Goal: Complete application form

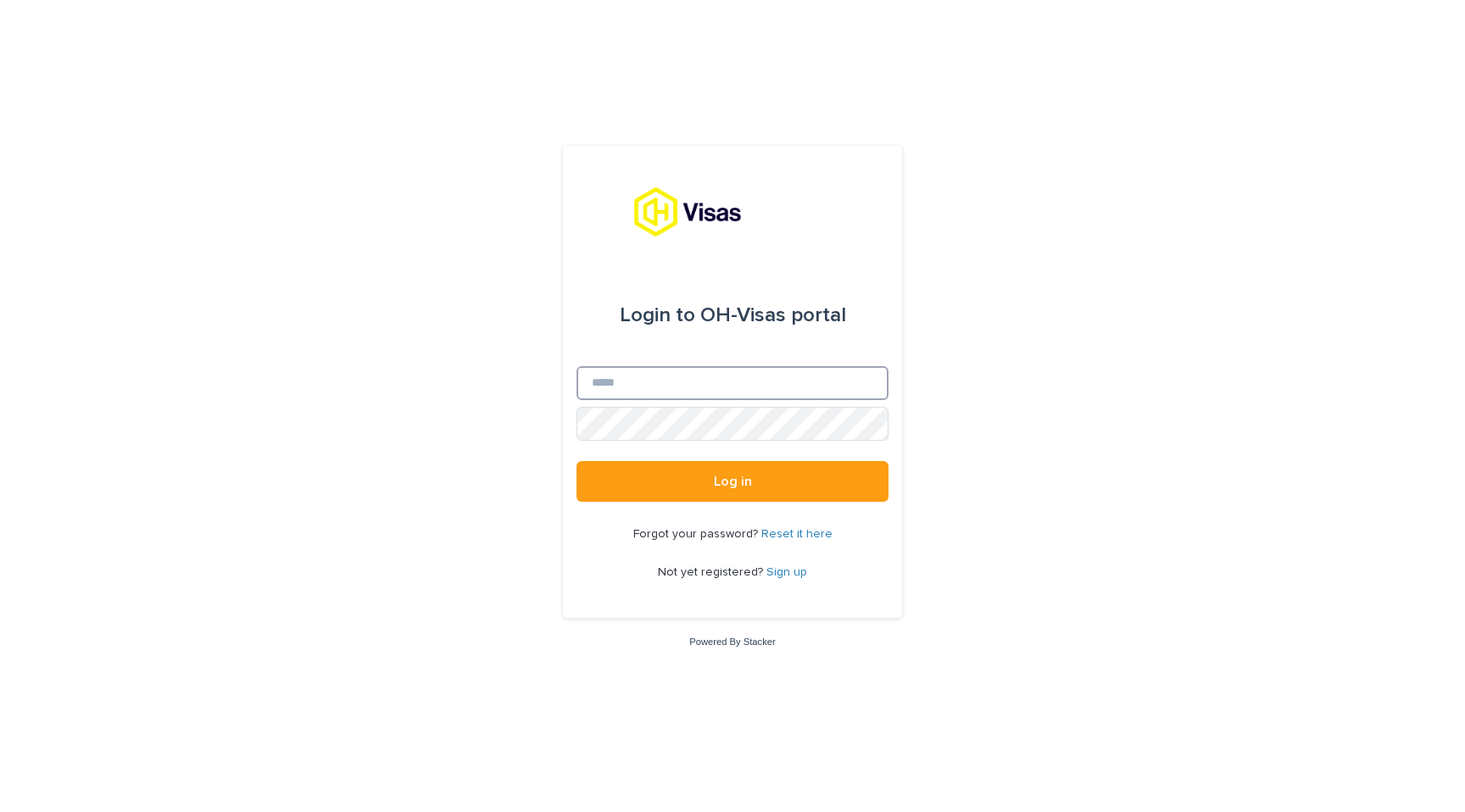
click at [639, 390] on input "Email" at bounding box center [732, 384] width 312 height 34
click at [697, 378] on input "Email" at bounding box center [732, 384] width 312 height 34
type input "**********"
click at [577, 461] on button "Log in" at bounding box center [732, 481] width 312 height 40
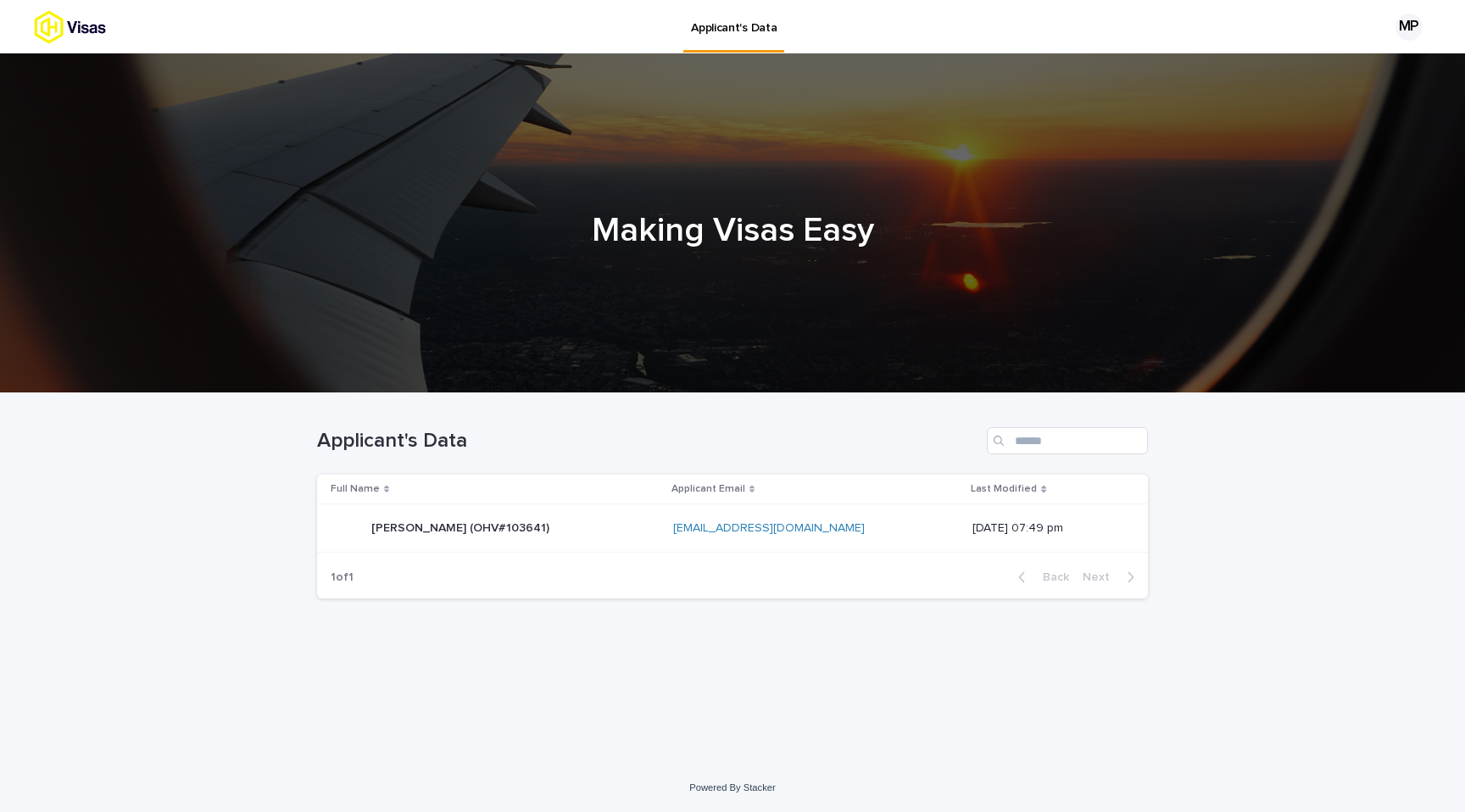
click at [550, 531] on p "[PERSON_NAME] (OHV#103641)" at bounding box center [462, 526] width 181 height 18
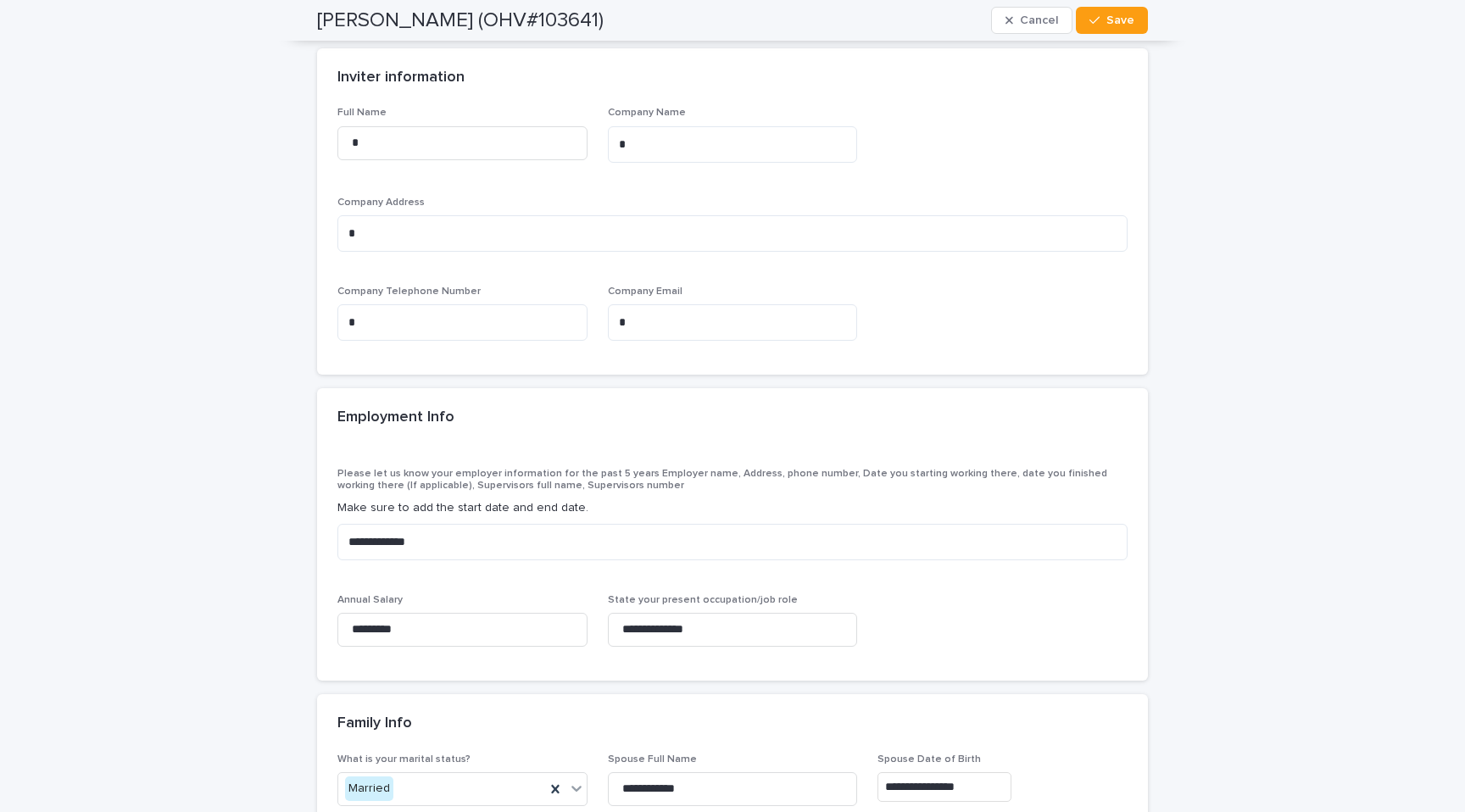
scroll to position [6642, 0]
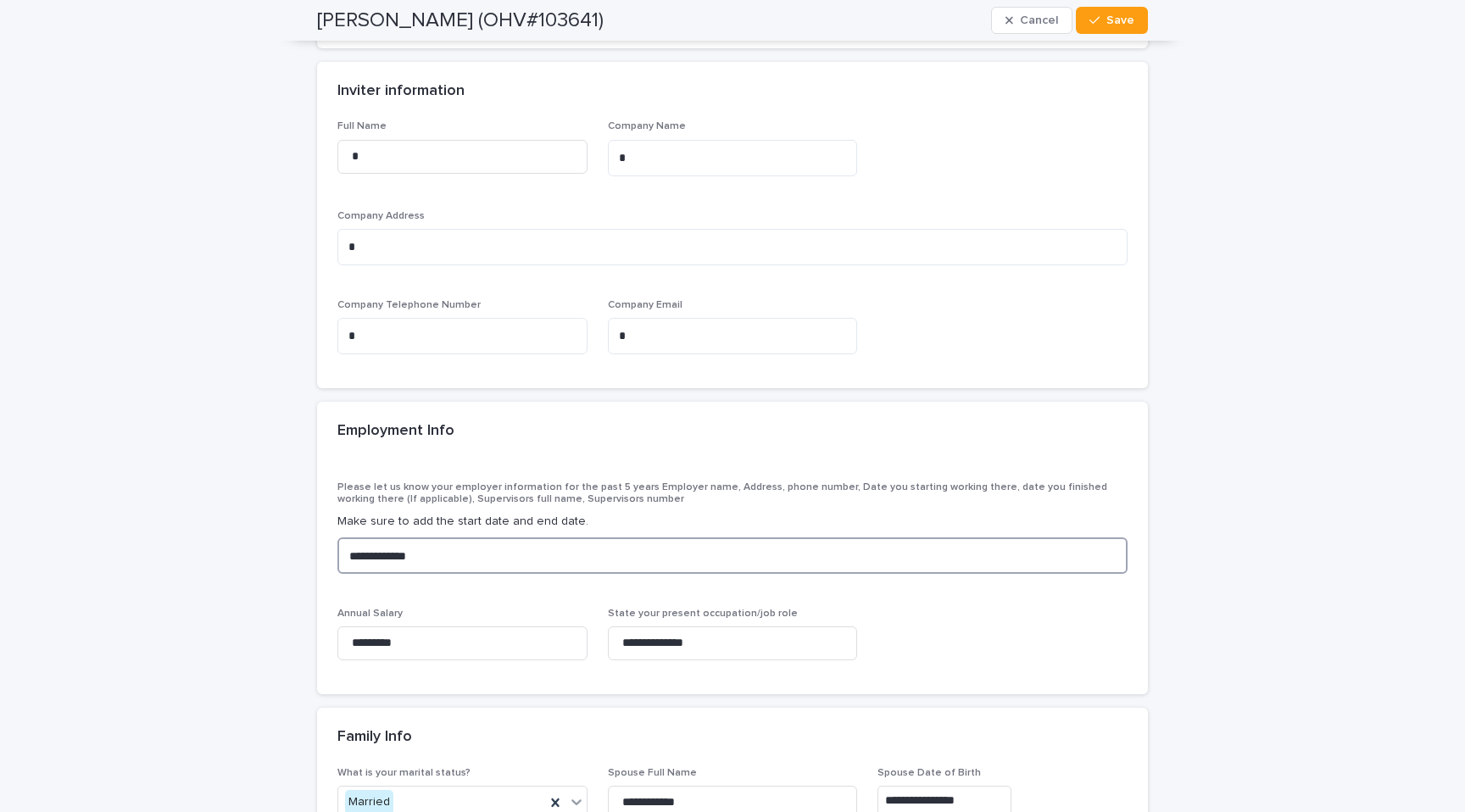
click at [468, 537] on textarea "**********" at bounding box center [732, 555] width 790 height 36
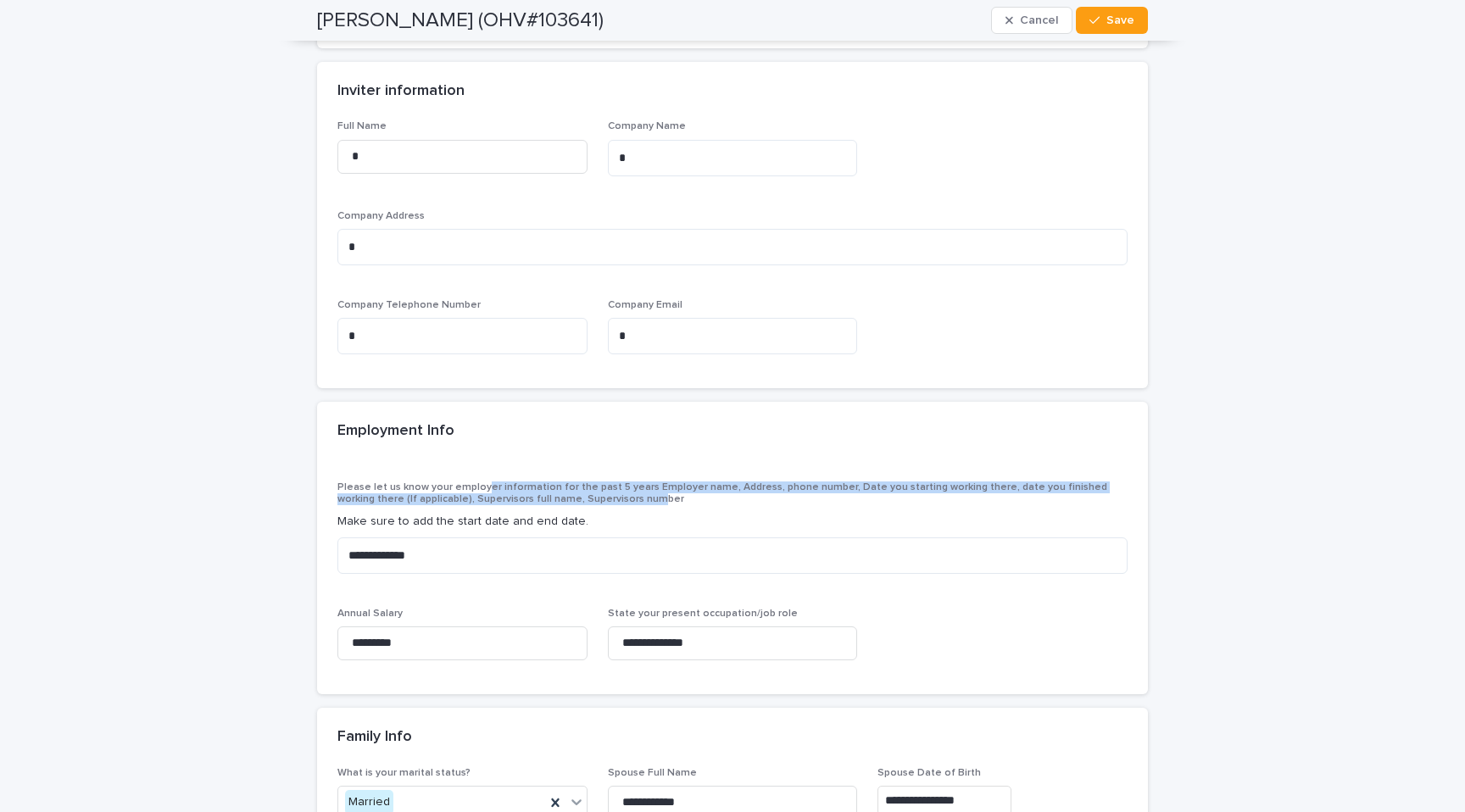
drag, startPoint x: 483, startPoint y: 309, endPoint x: 582, endPoint y: 317, distance: 99.3
click at [582, 482] on span "Please let us know your employer information for the past 5 years Employer name…" at bounding box center [722, 494] width 770 height 22
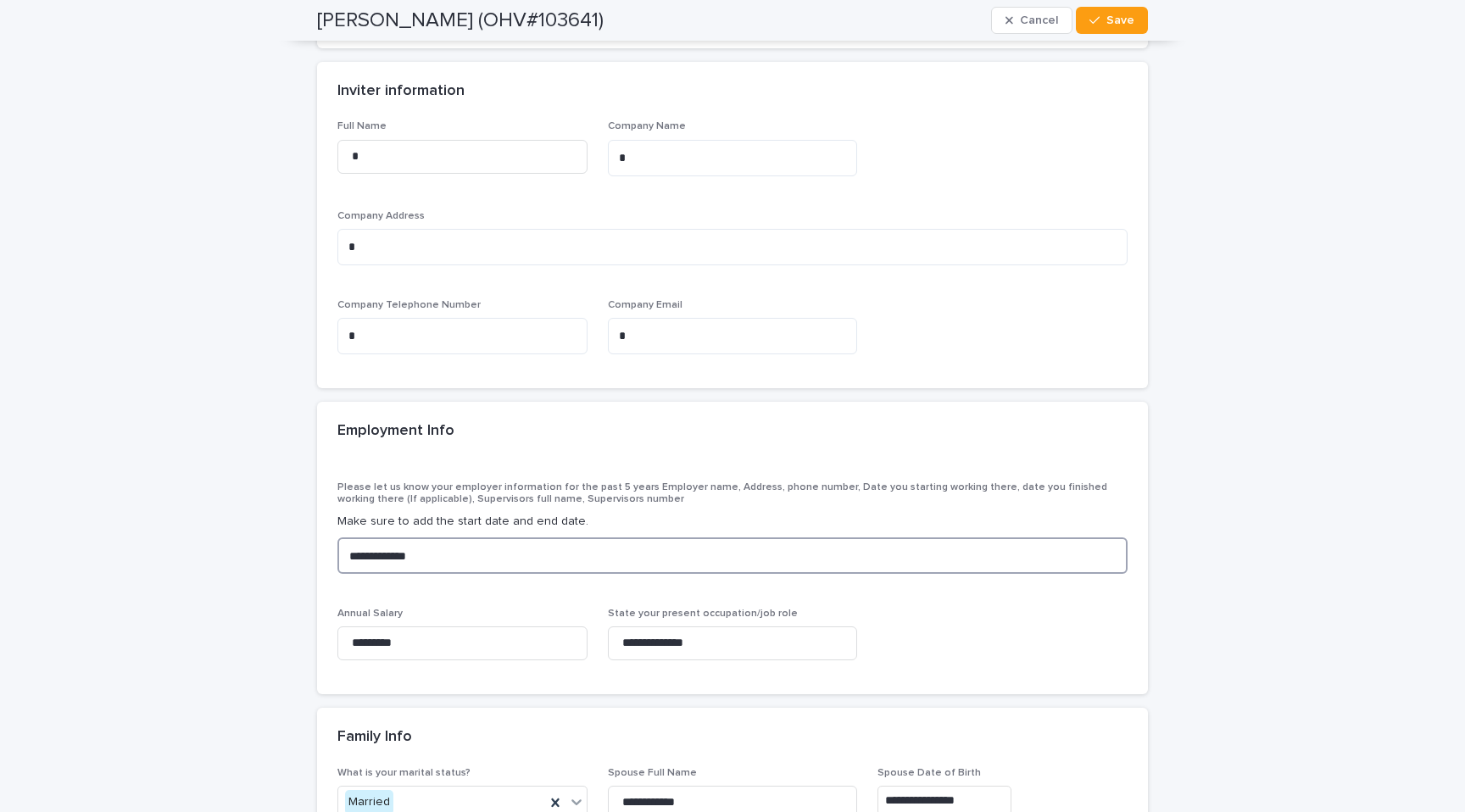
click at [548, 537] on textarea "**********" at bounding box center [732, 555] width 790 height 36
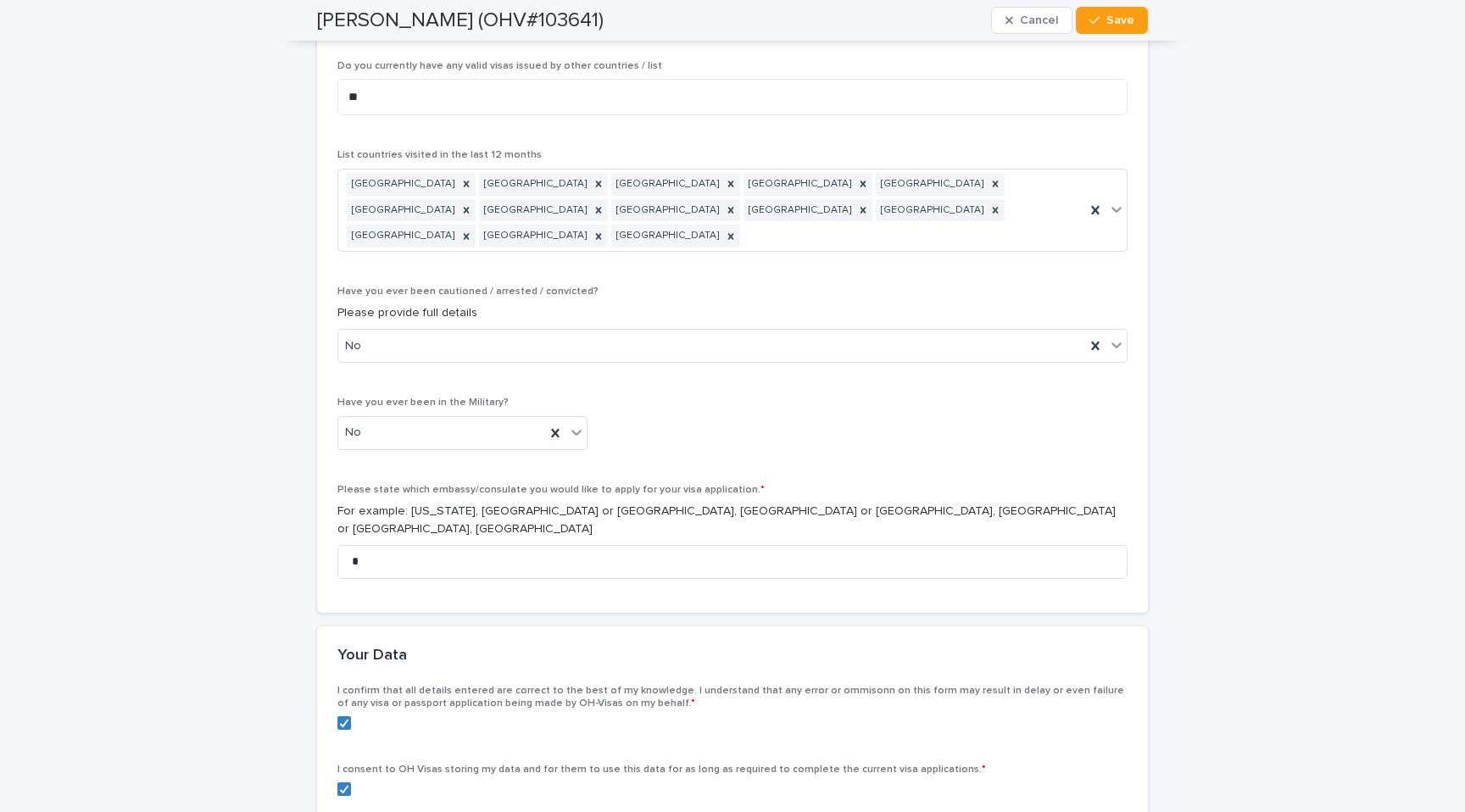
scroll to position [9161, 0]
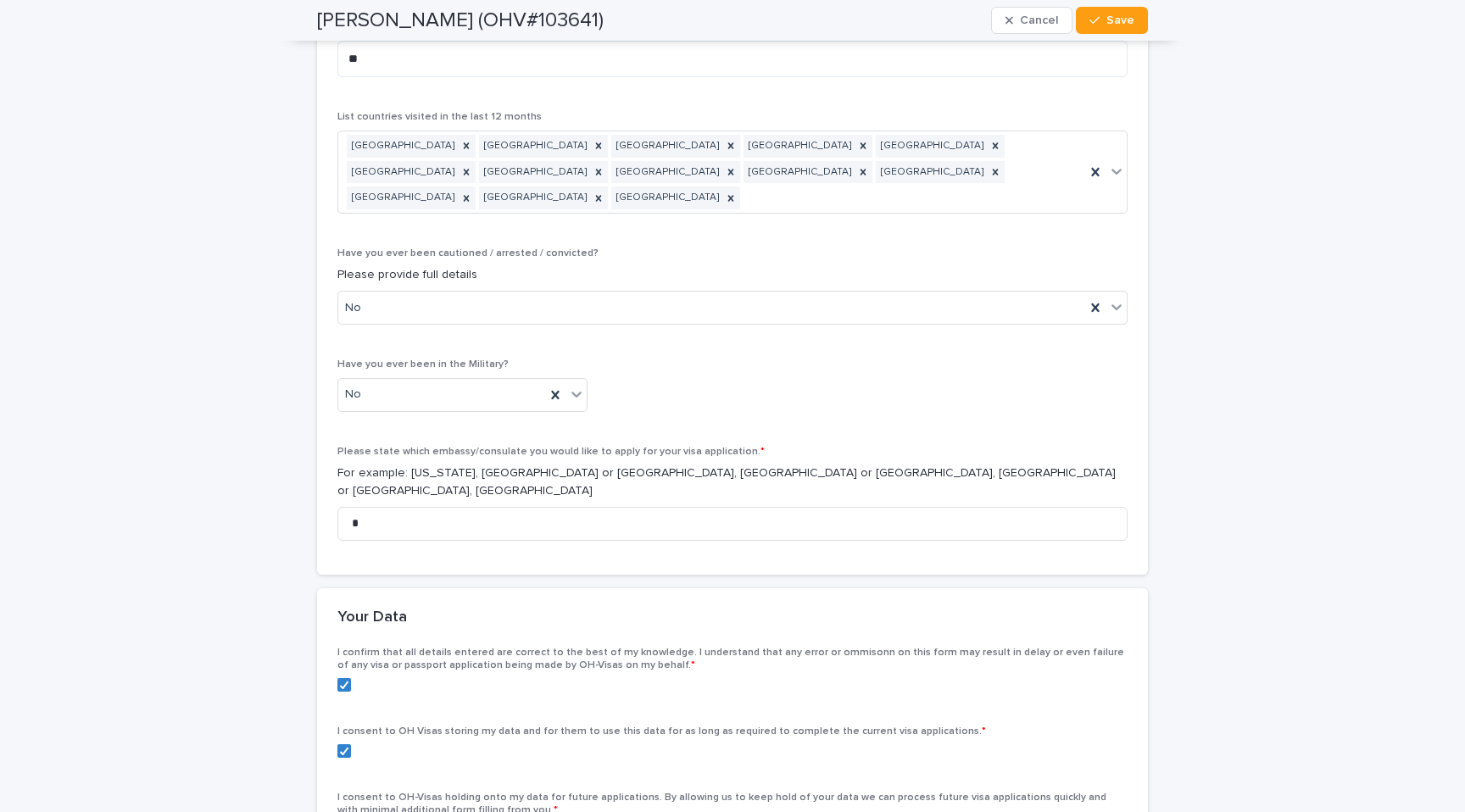
type textarea "**********"
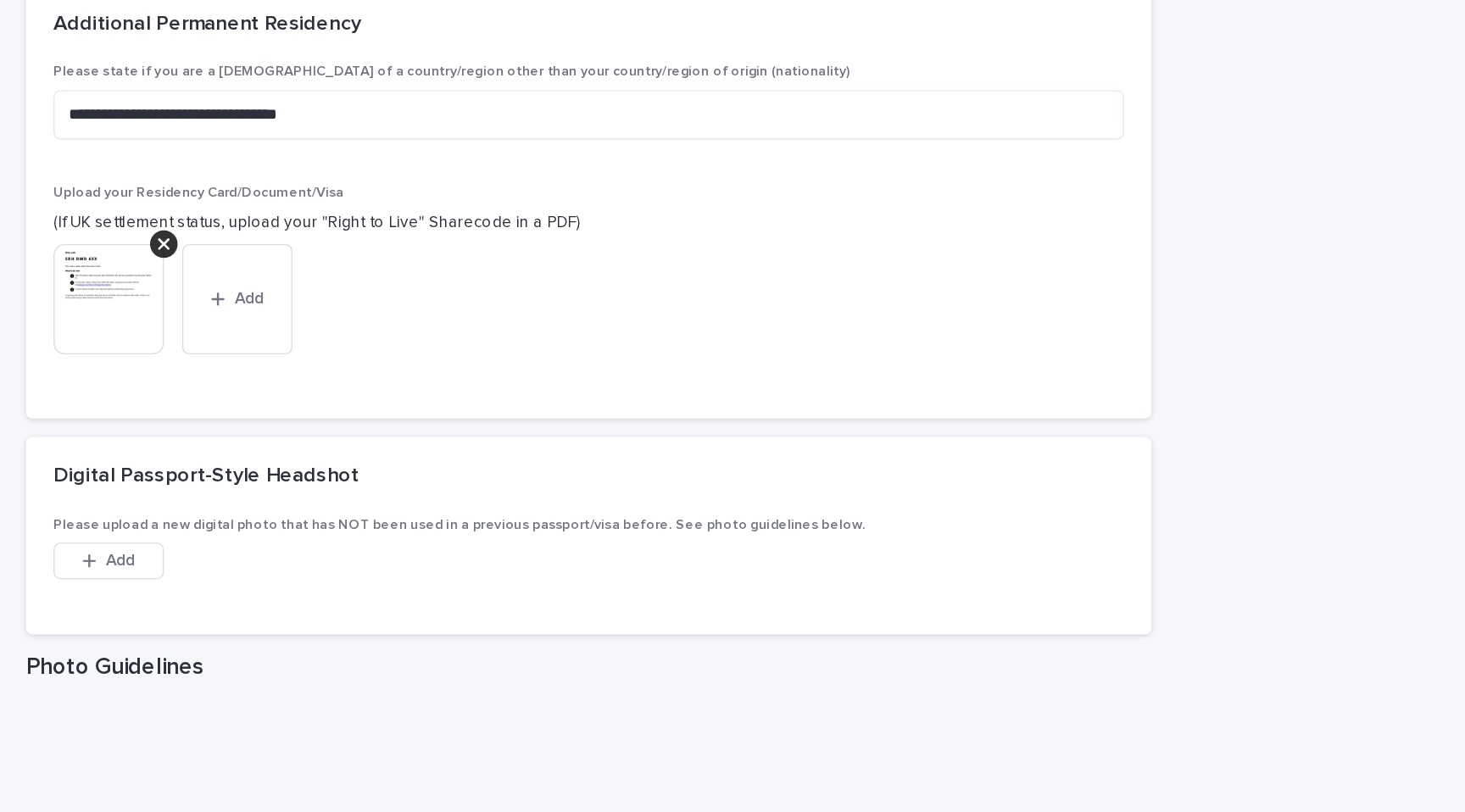
scroll to position [2263, 0]
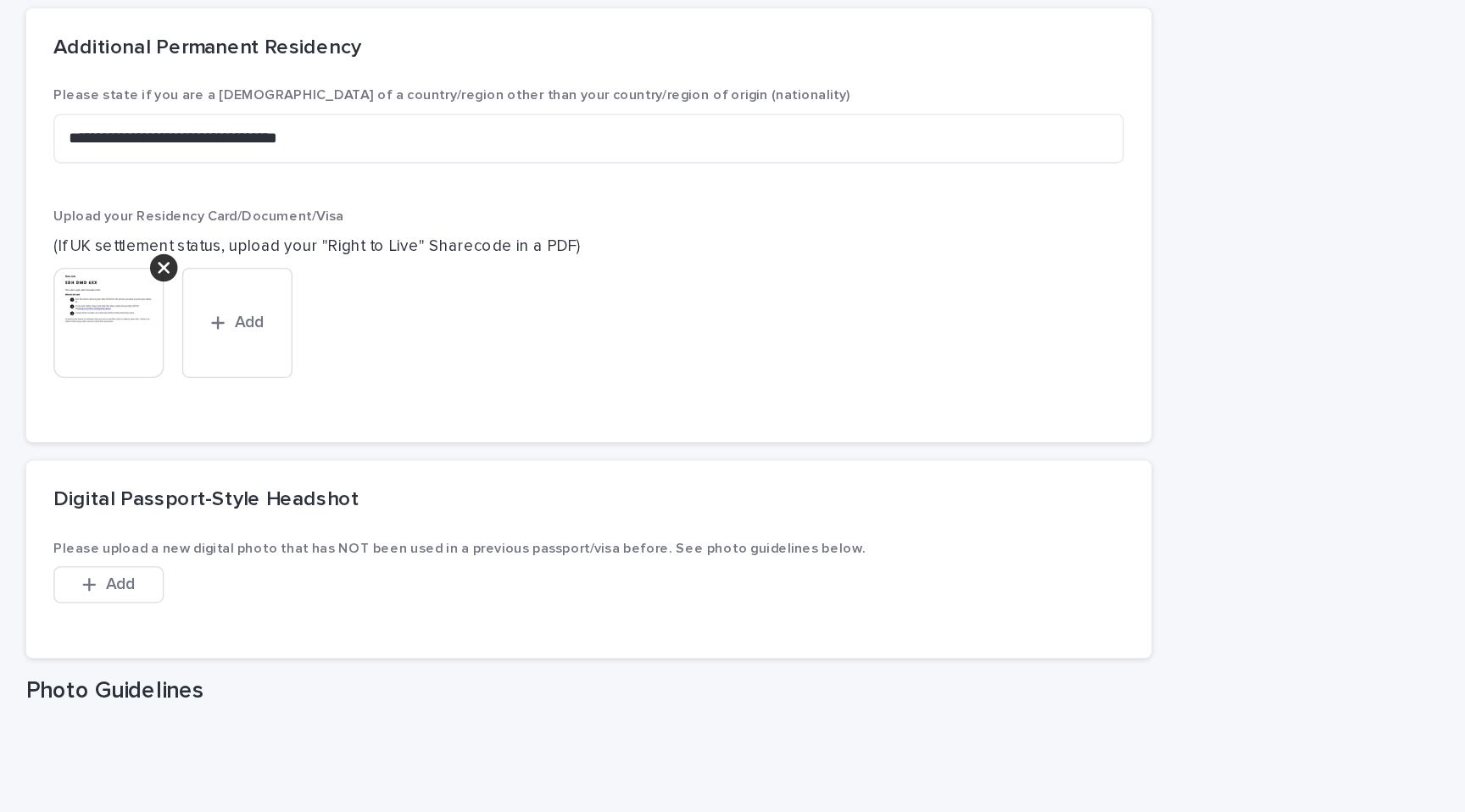
click at [411, 373] on img at bounding box center [378, 379] width 82 height 82
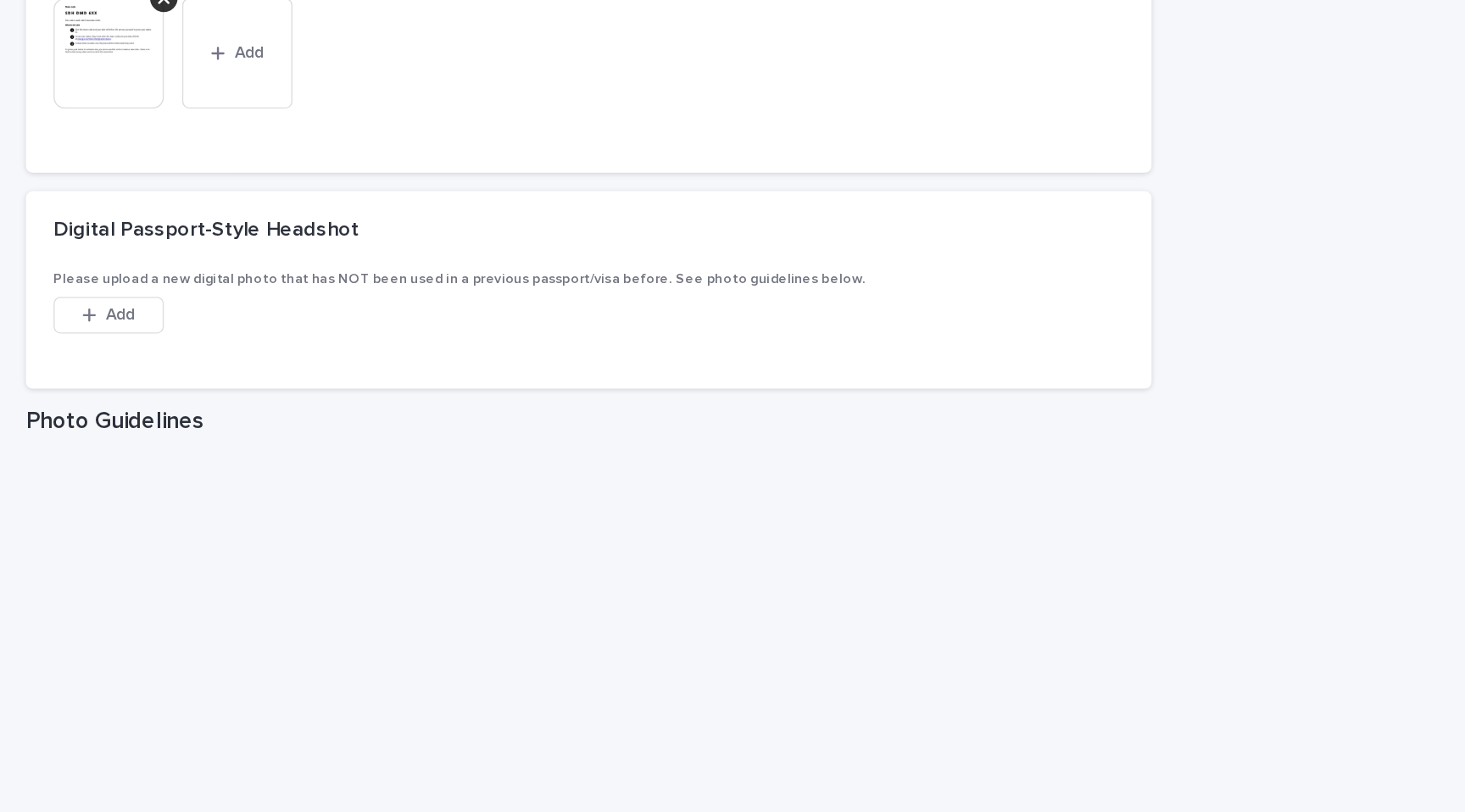
scroll to position [2463, 0]
click at [411, 373] on button "Add" at bounding box center [378, 373] width 82 height 27
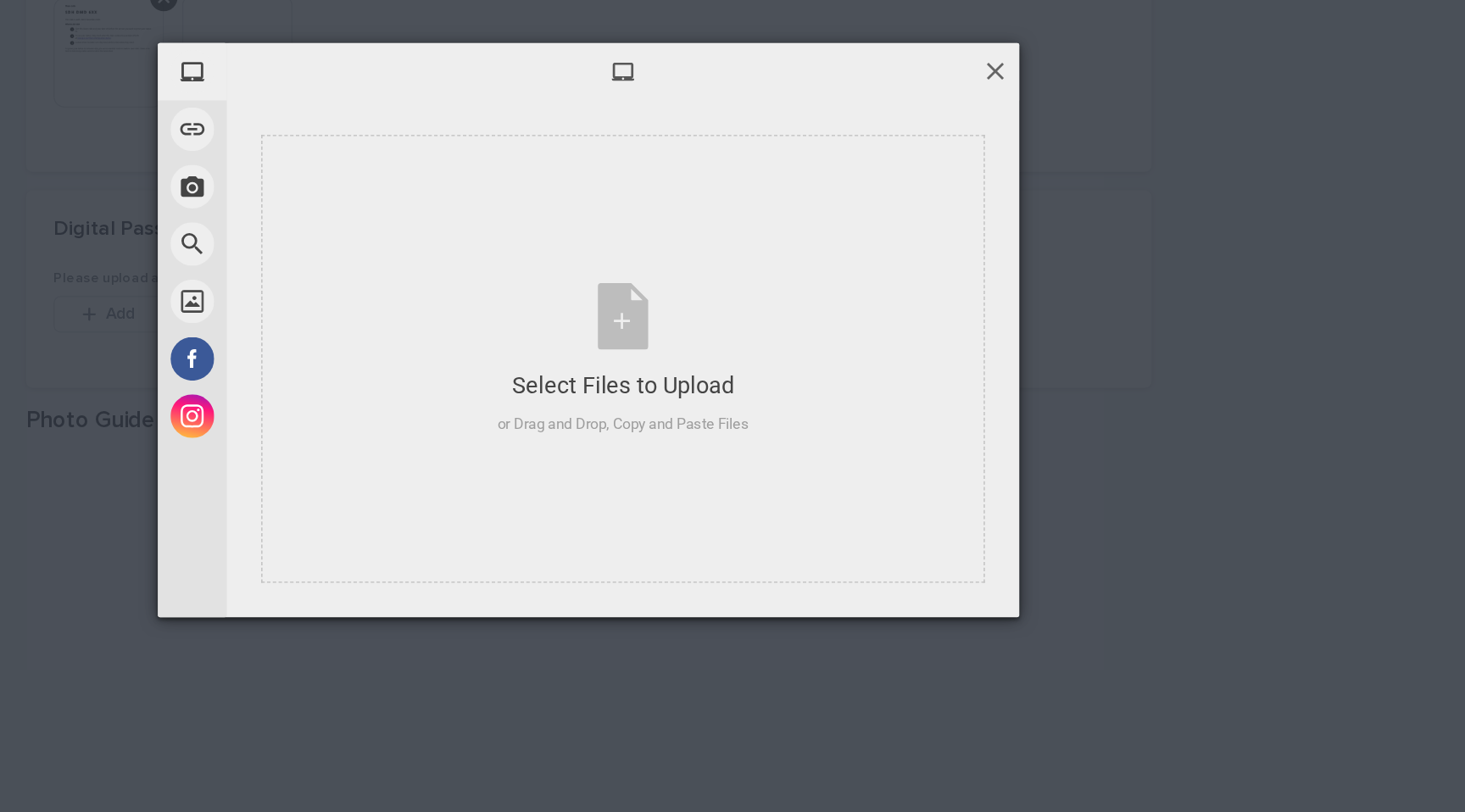
click at [1040, 190] on span at bounding box center [1033, 193] width 19 height 19
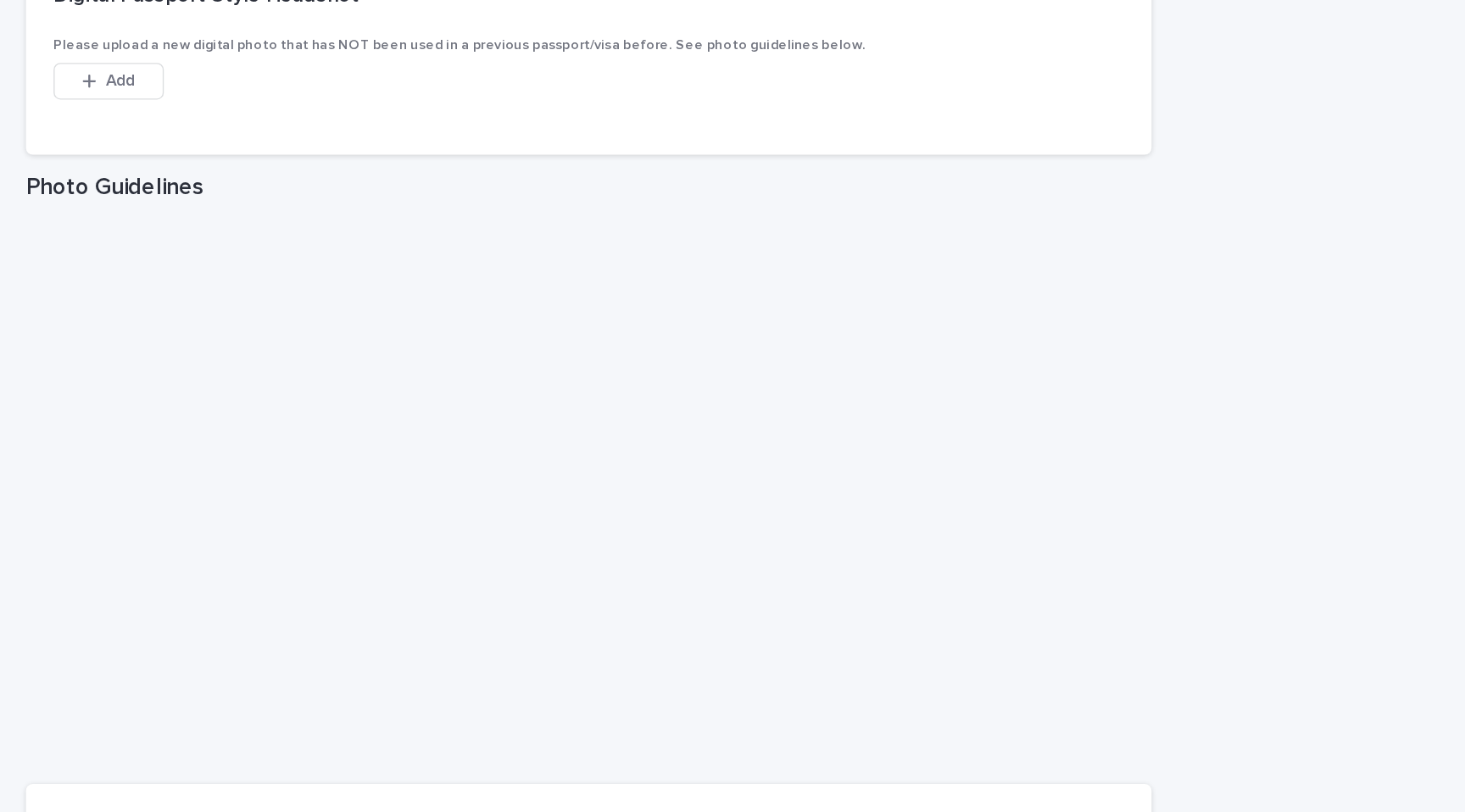
scroll to position [2641, 0]
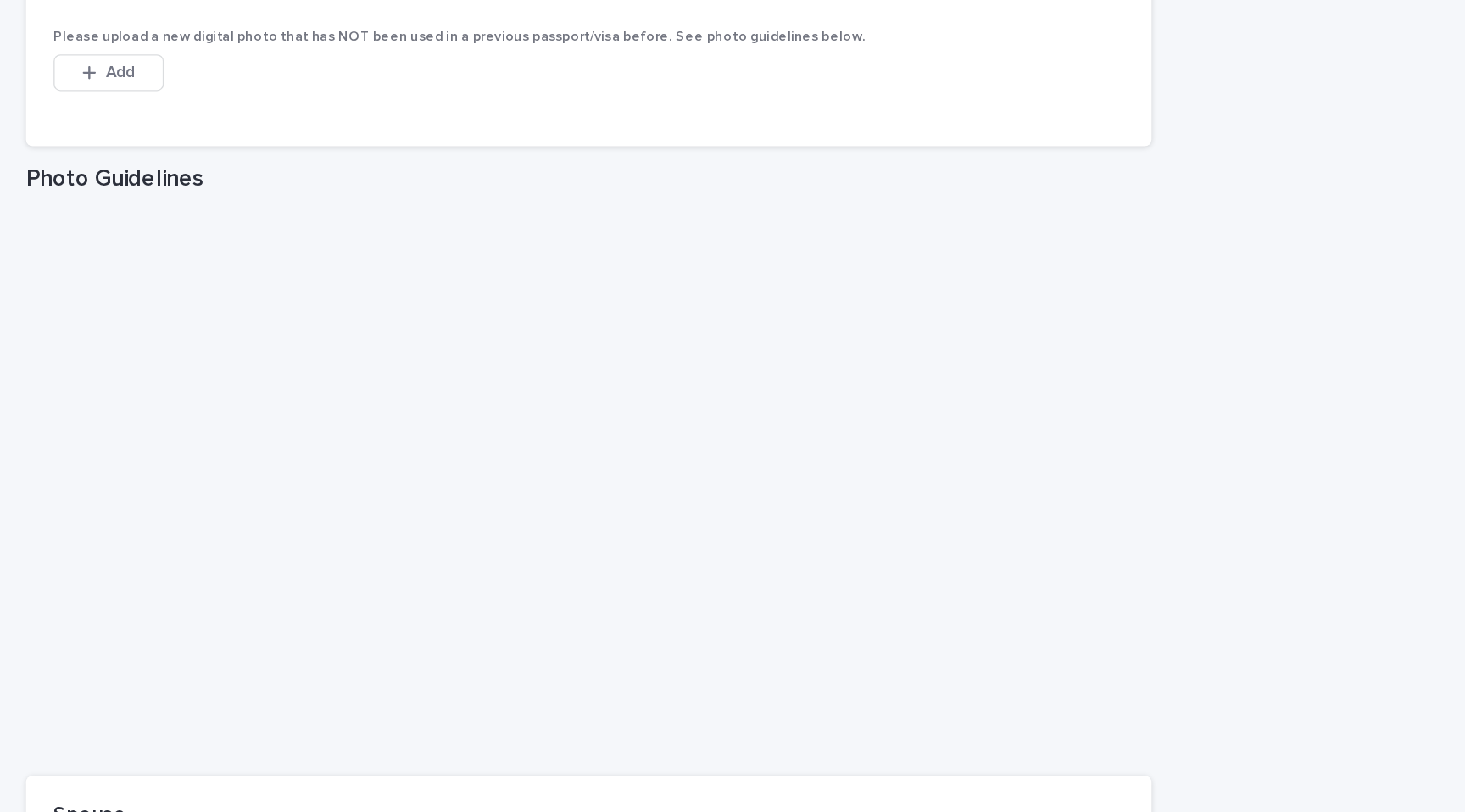
click at [371, 197] on div "button" at bounding box center [368, 195] width 17 height 12
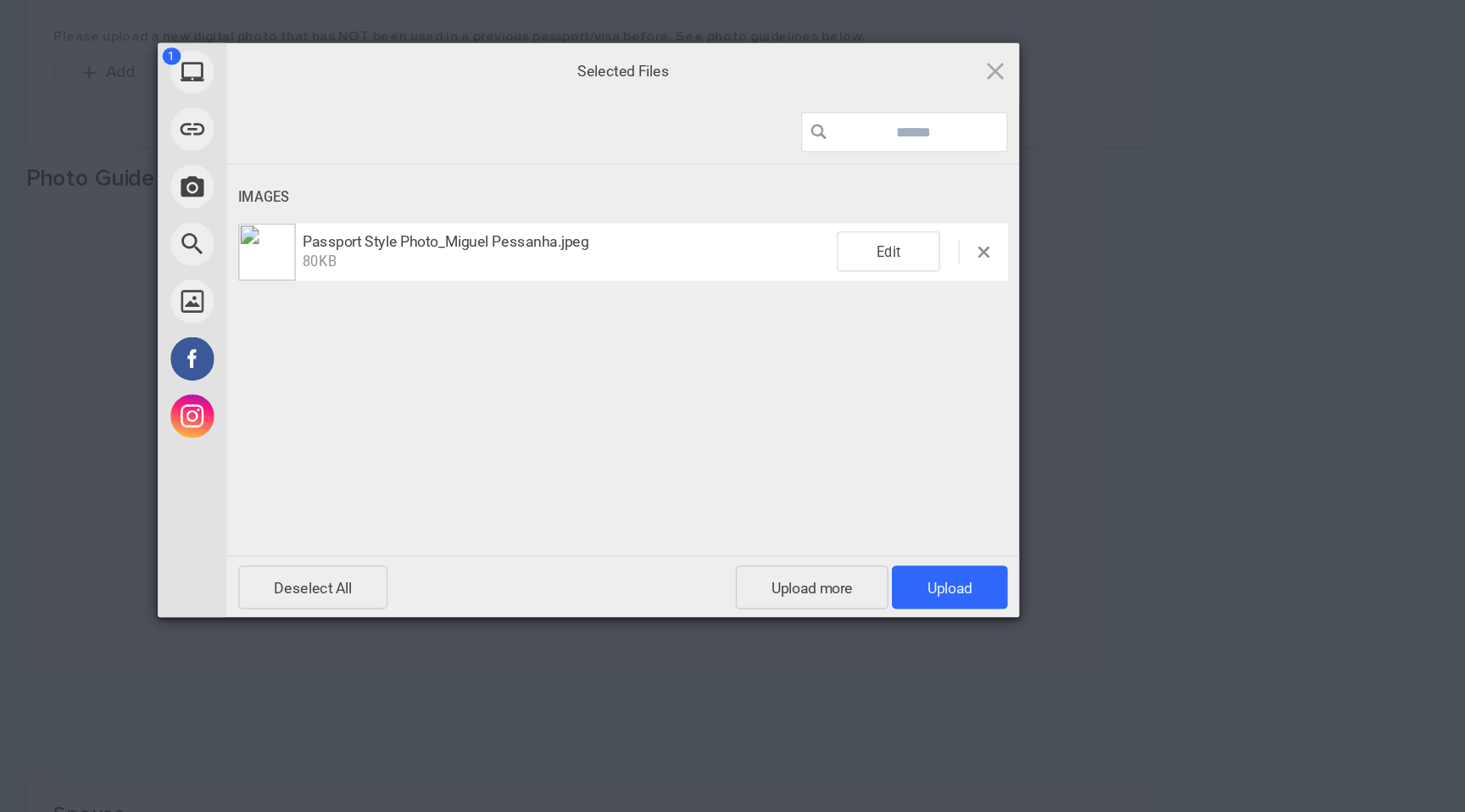
click at [337, 181] on button "Add" at bounding box center [378, 195] width 82 height 27
click at [1000, 560] on span "Upload 1" at bounding box center [1000, 575] width 86 height 33
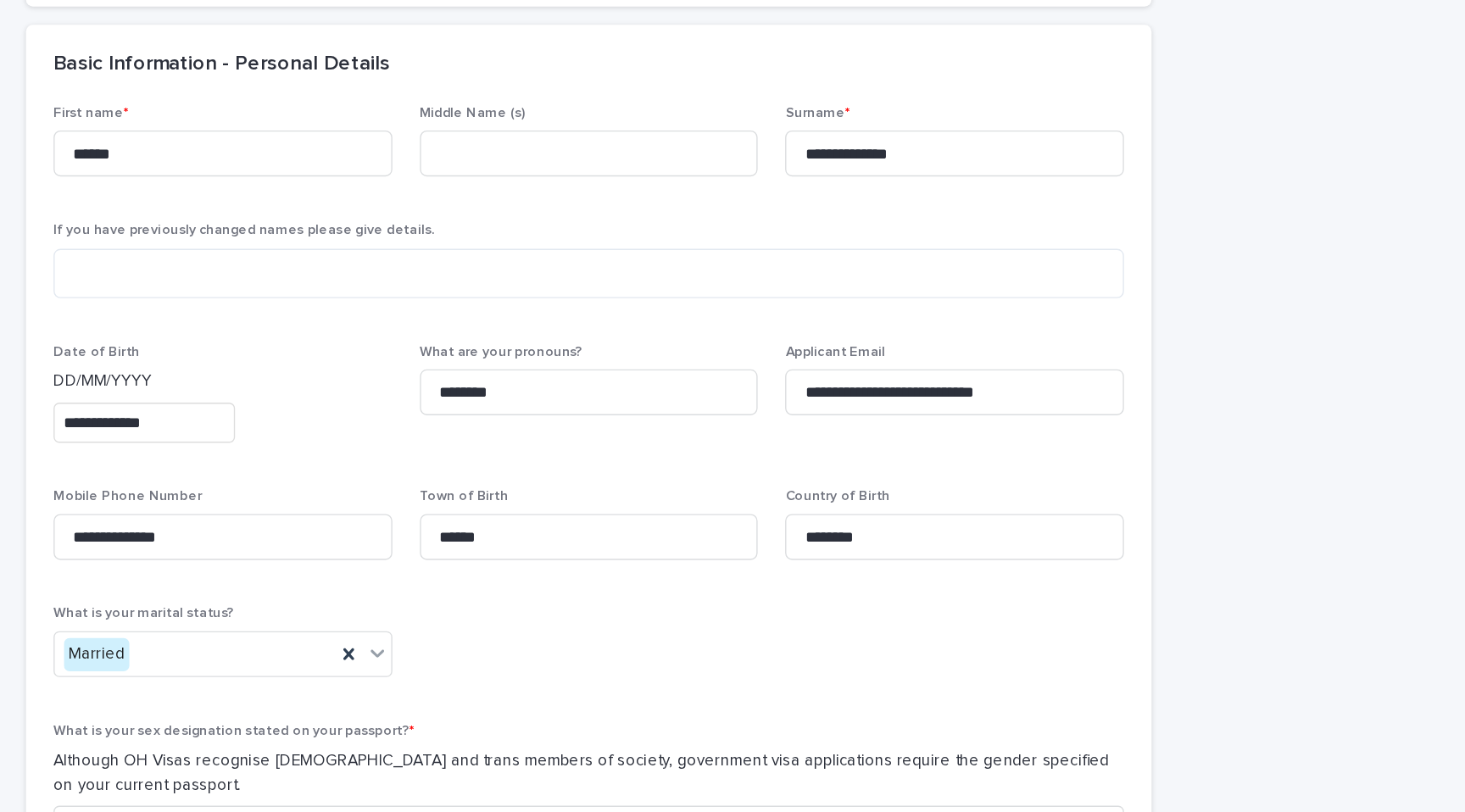
scroll to position [0, 0]
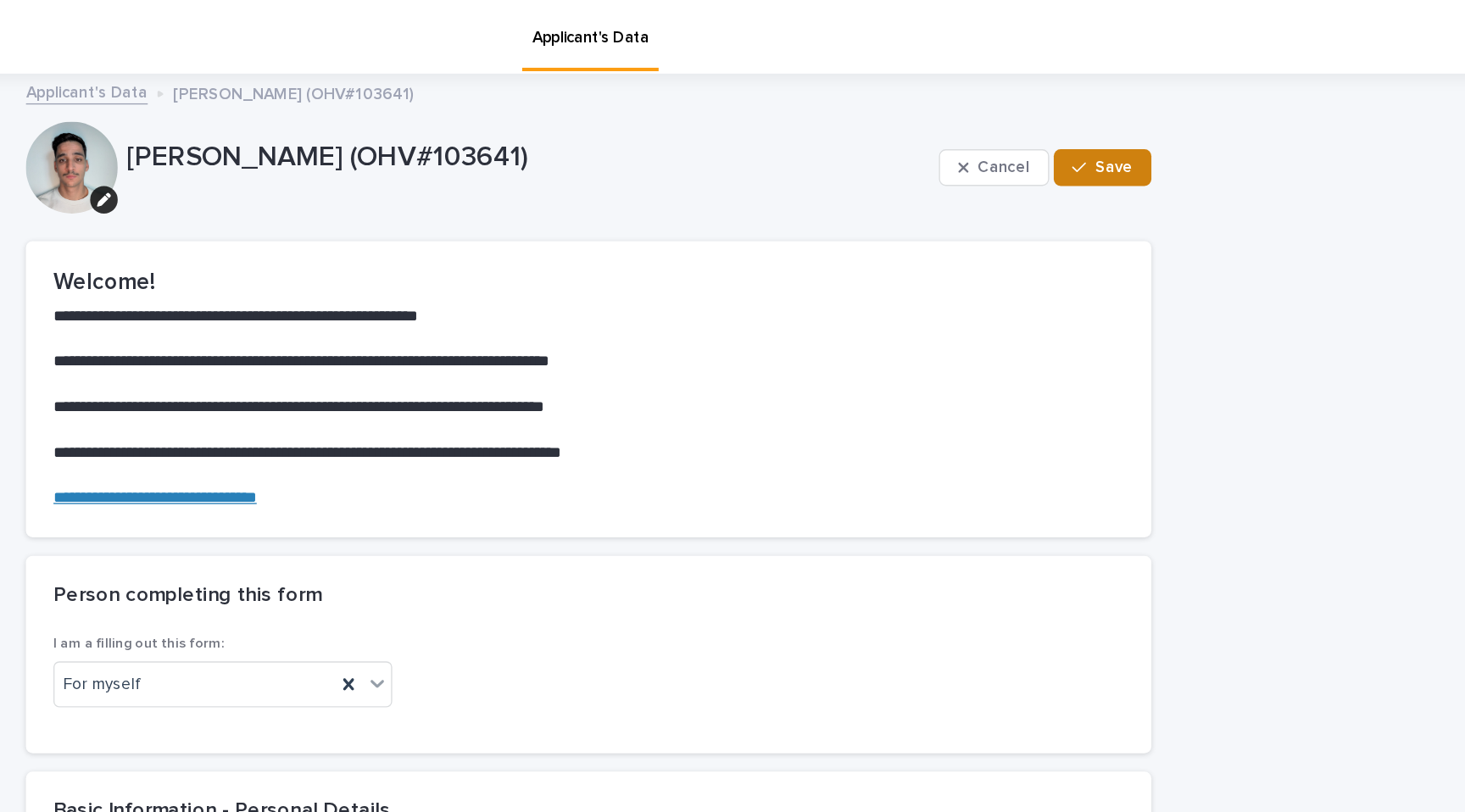
click at [1119, 115] on button "Save" at bounding box center [1112, 124] width 72 height 27
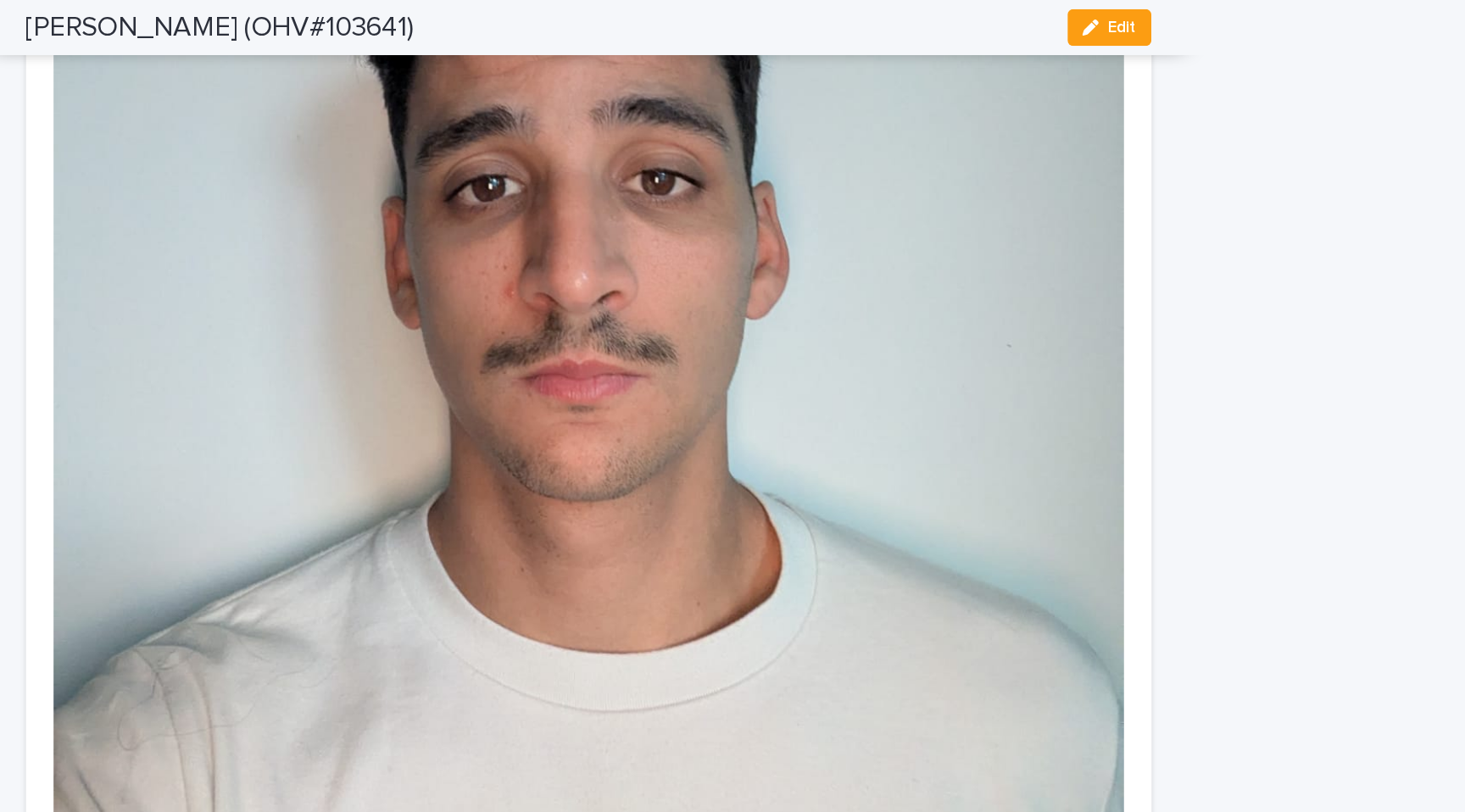
scroll to position [2746, 0]
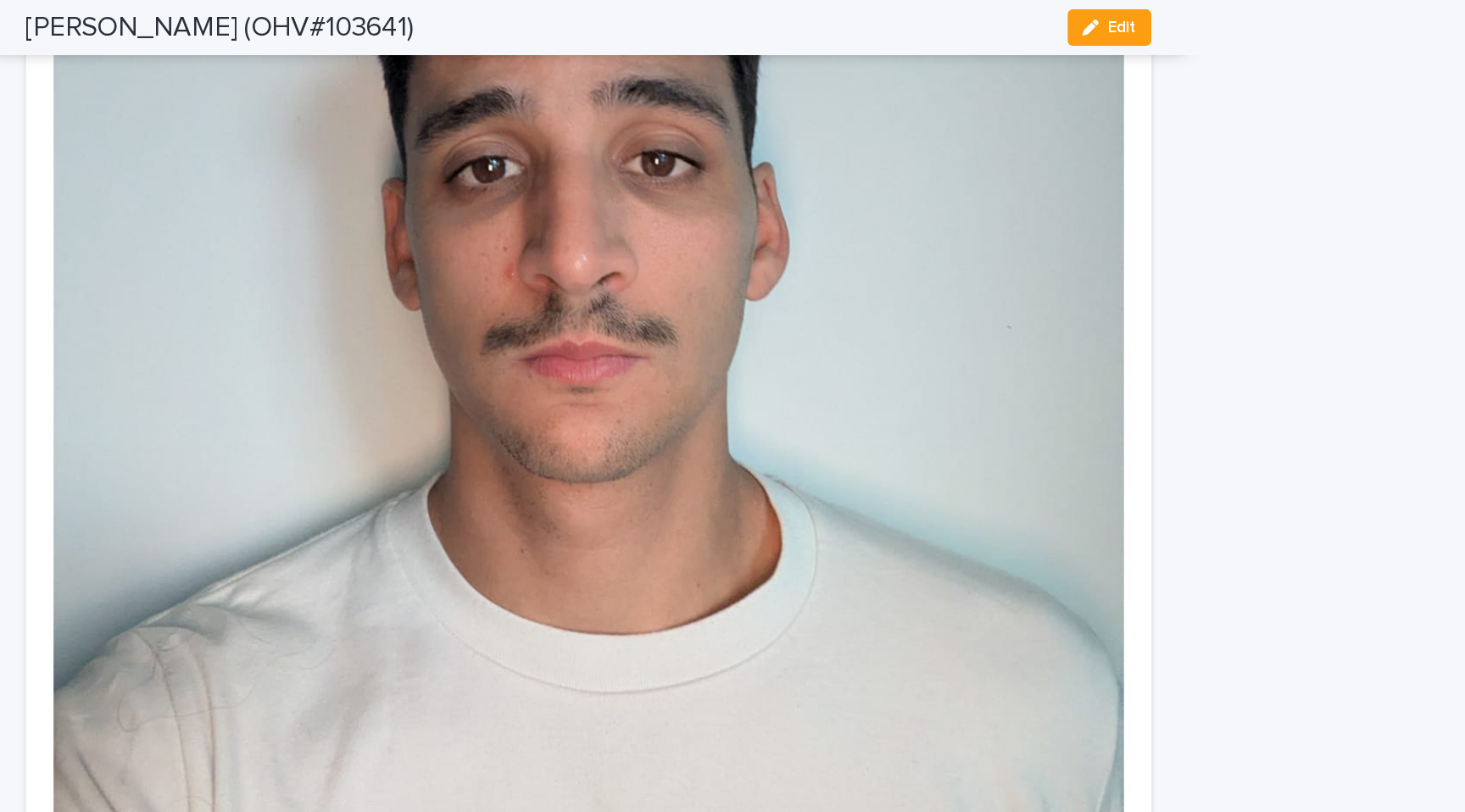
click at [708, 289] on img at bounding box center [732, 188] width 790 height 1052
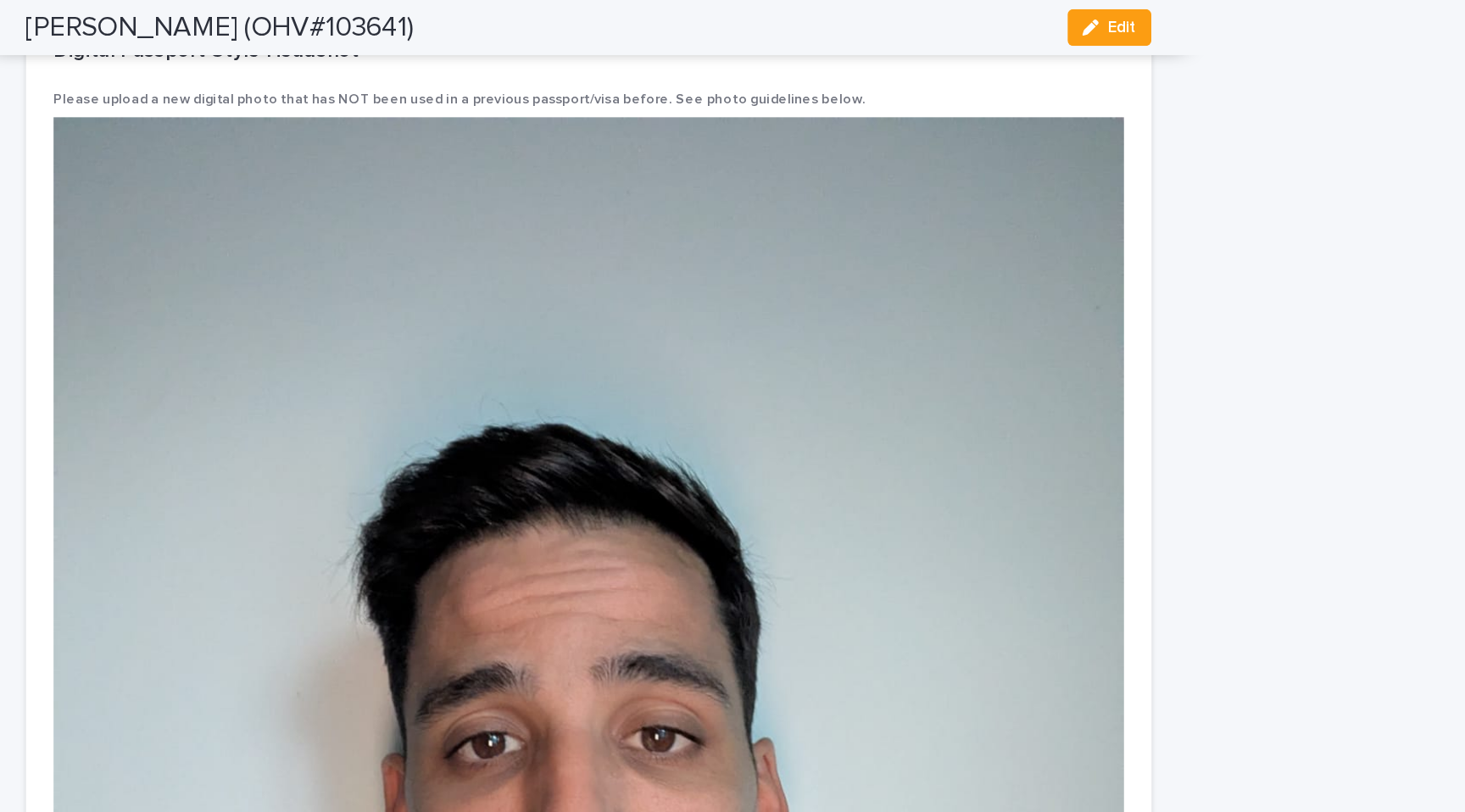
scroll to position [2320, 0]
click at [1109, 19] on icon "button" at bounding box center [1103, 21] width 12 height 12
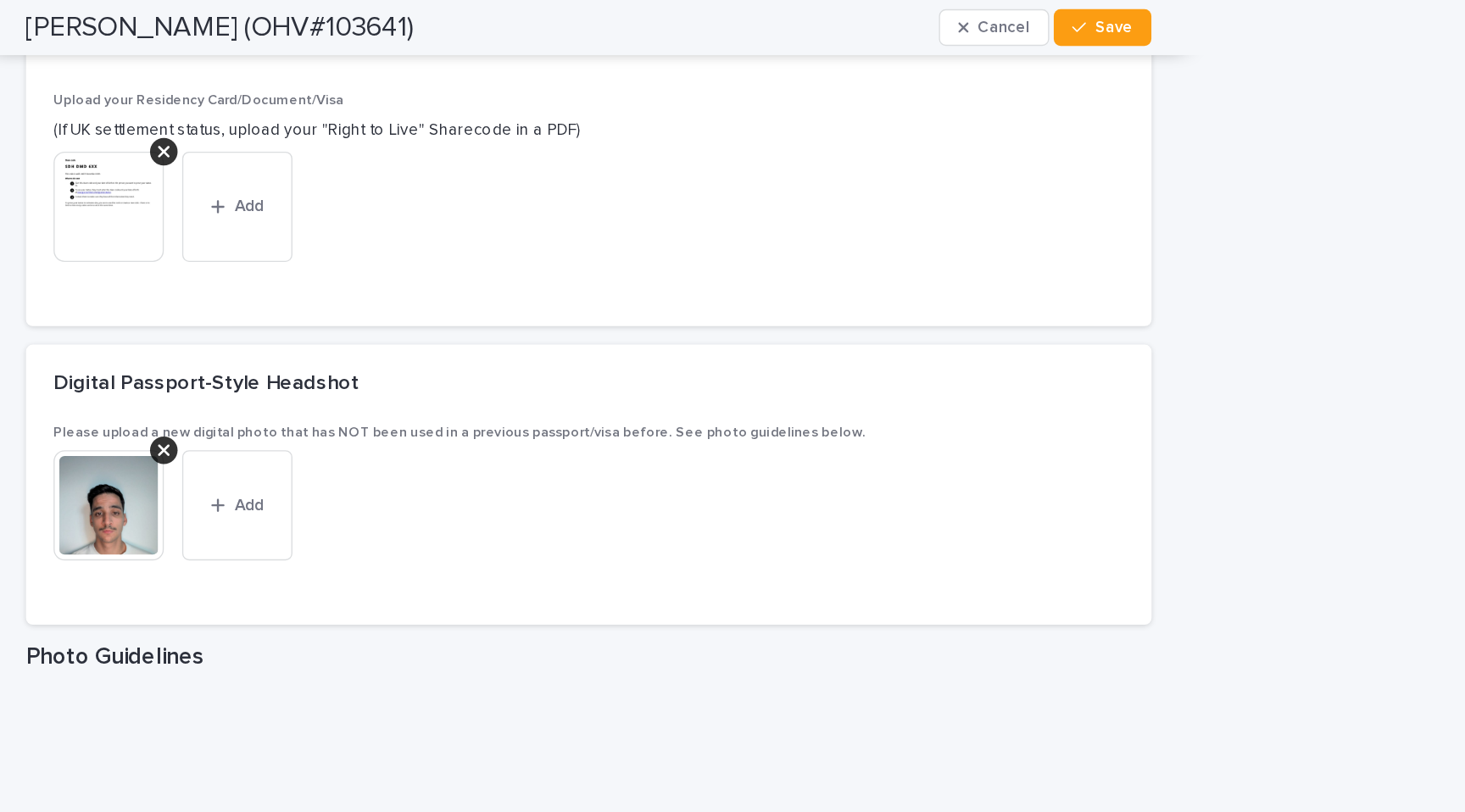
scroll to position [2500, 0]
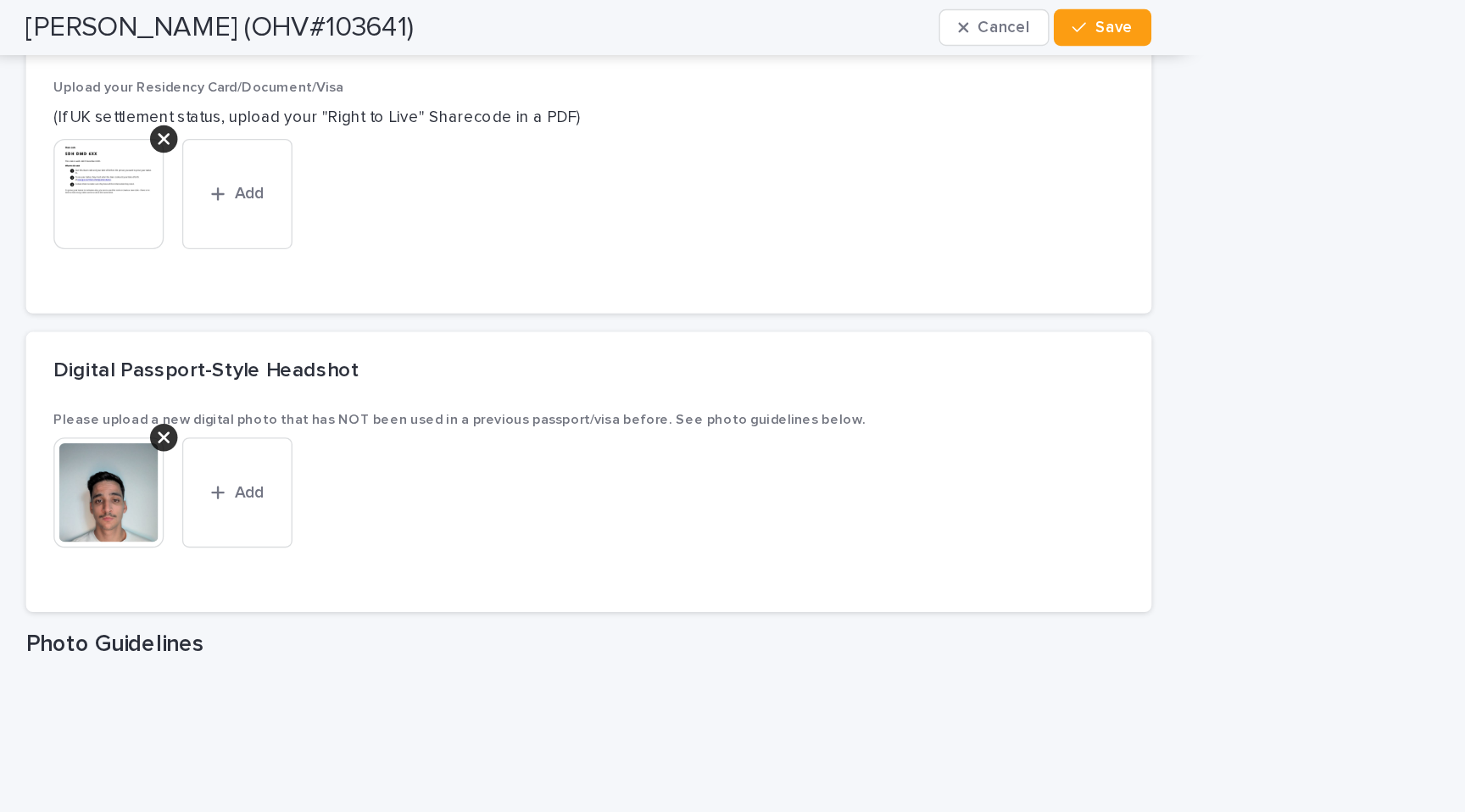
click at [483, 371] on button "Add" at bounding box center [473, 363] width 82 height 82
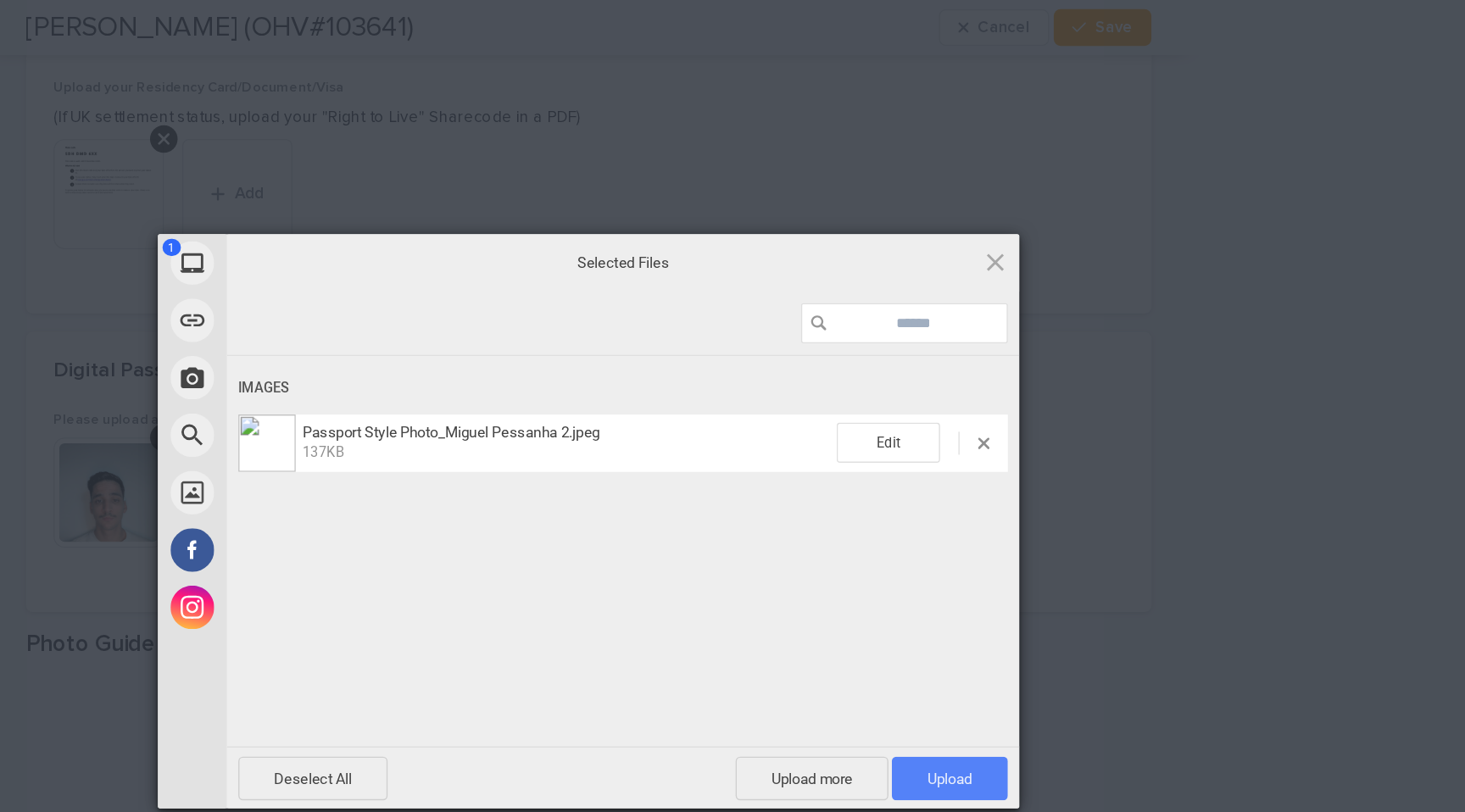
click at [1021, 574] on span "Upload 1" at bounding box center [1000, 575] width 86 height 33
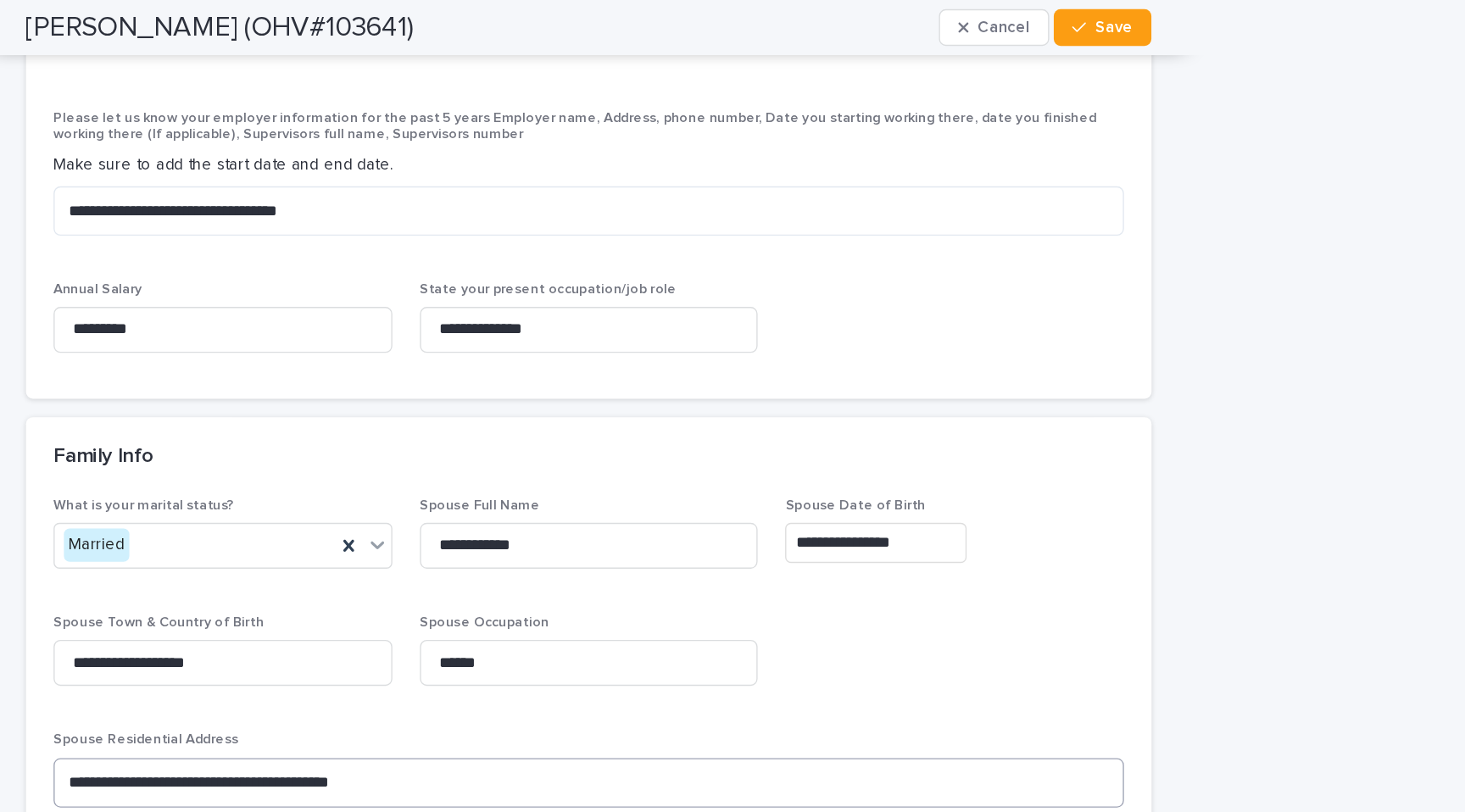
scroll to position [7101, 0]
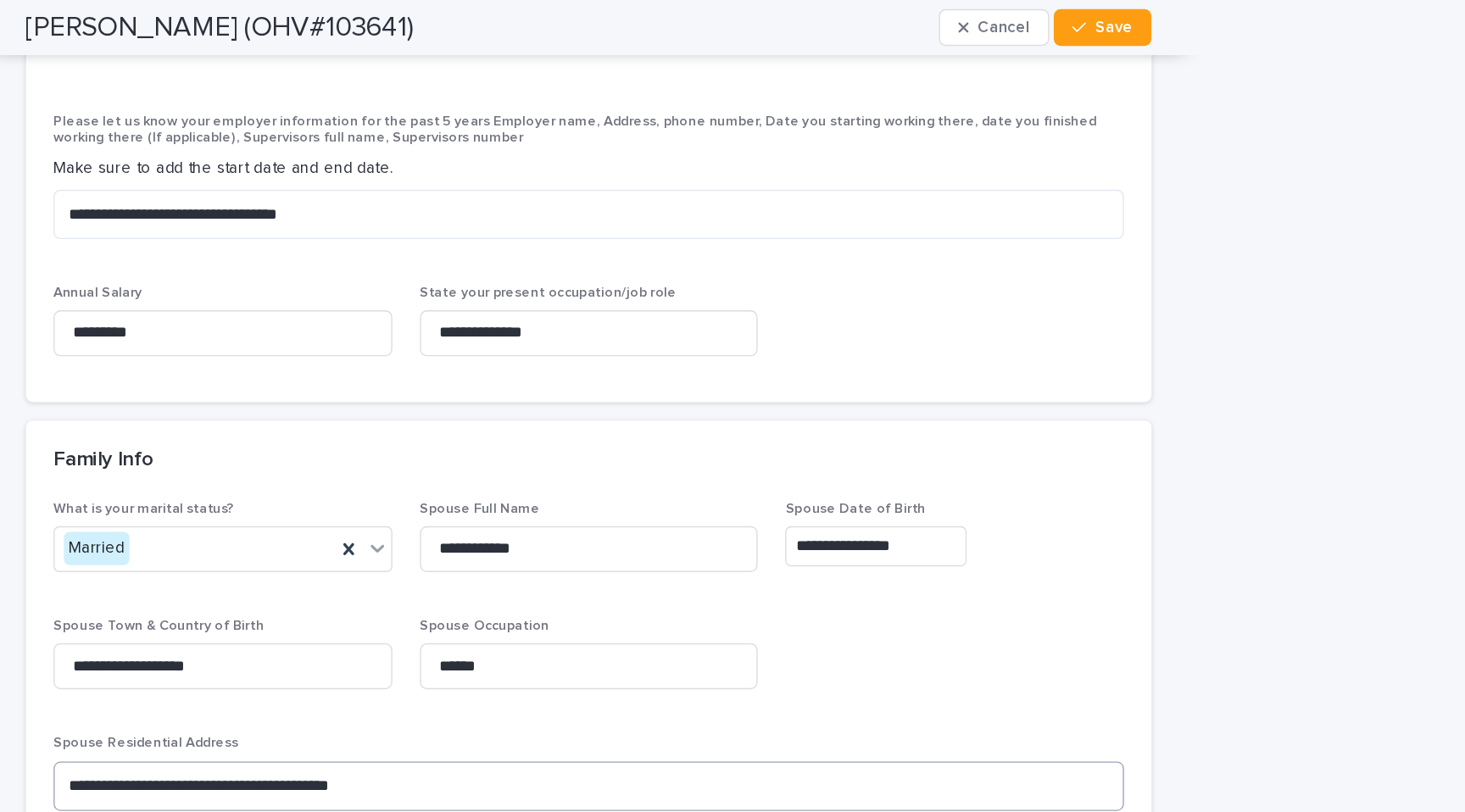
drag, startPoint x: 495, startPoint y: 161, endPoint x: 355, endPoint y: 176, distance: 140.8
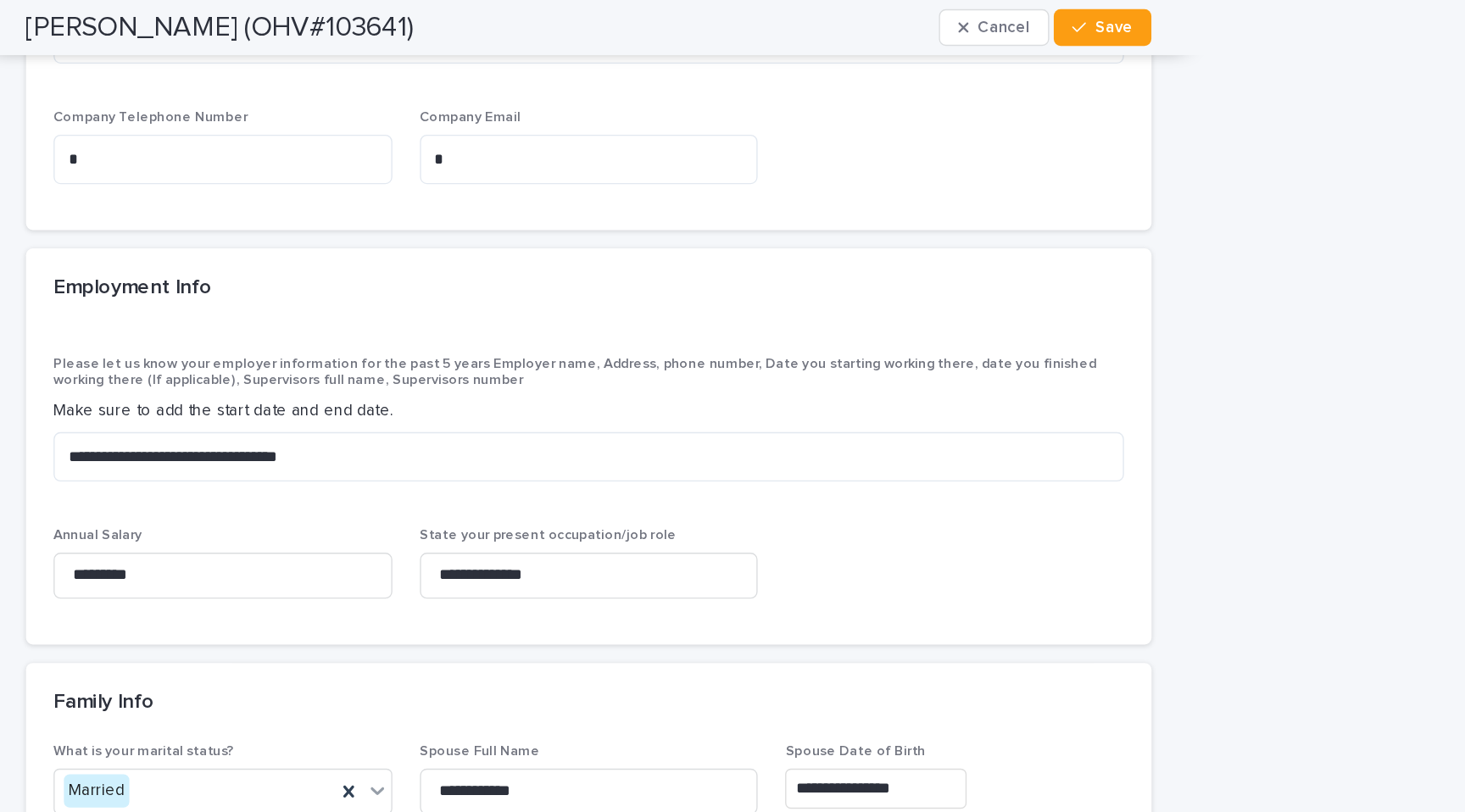
scroll to position [6921, 0]
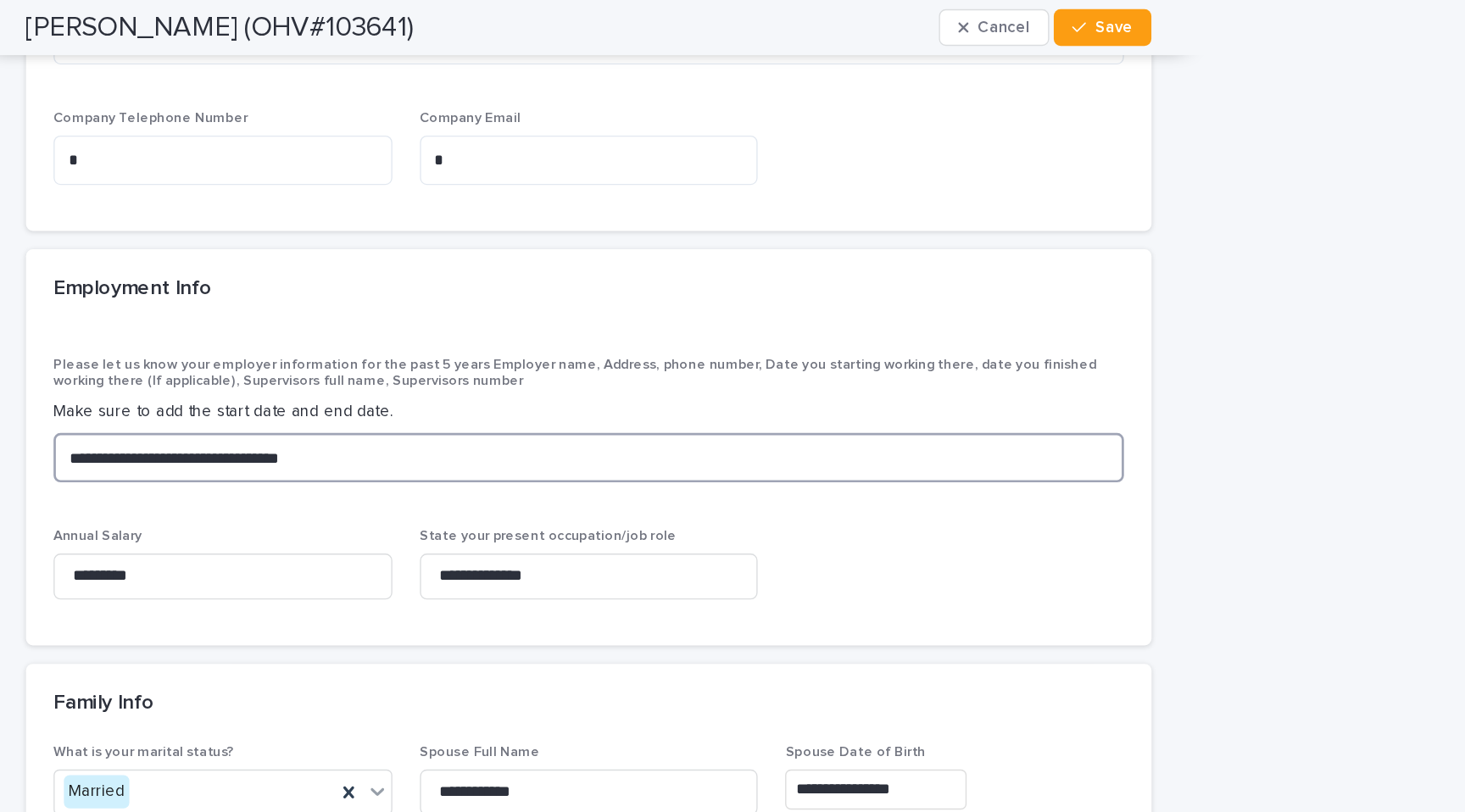
click at [468, 319] on textarea "**********" at bounding box center [732, 337] width 790 height 36
click at [463, 319] on textarea "**********" at bounding box center [732, 337] width 790 height 36
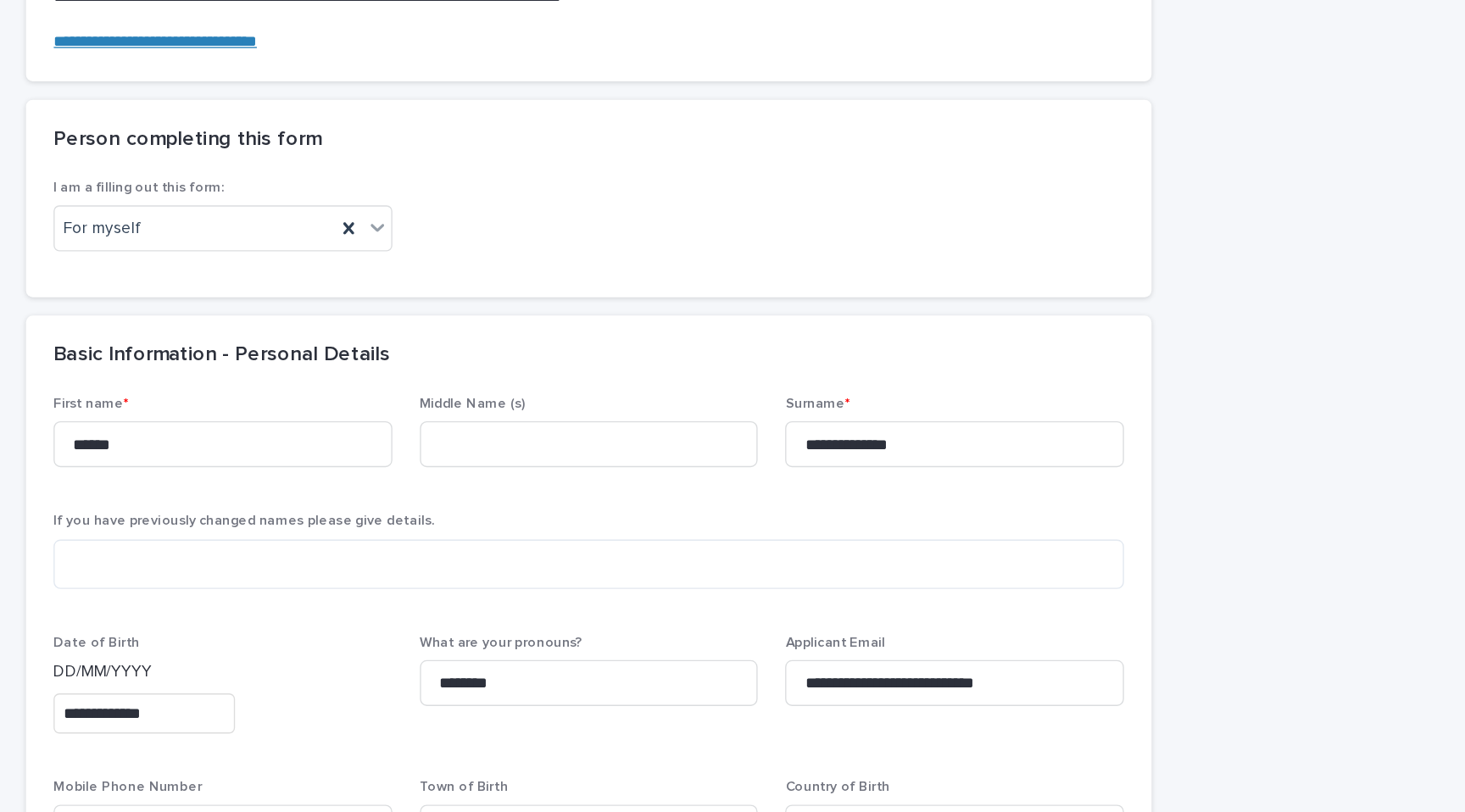
scroll to position [0, 0]
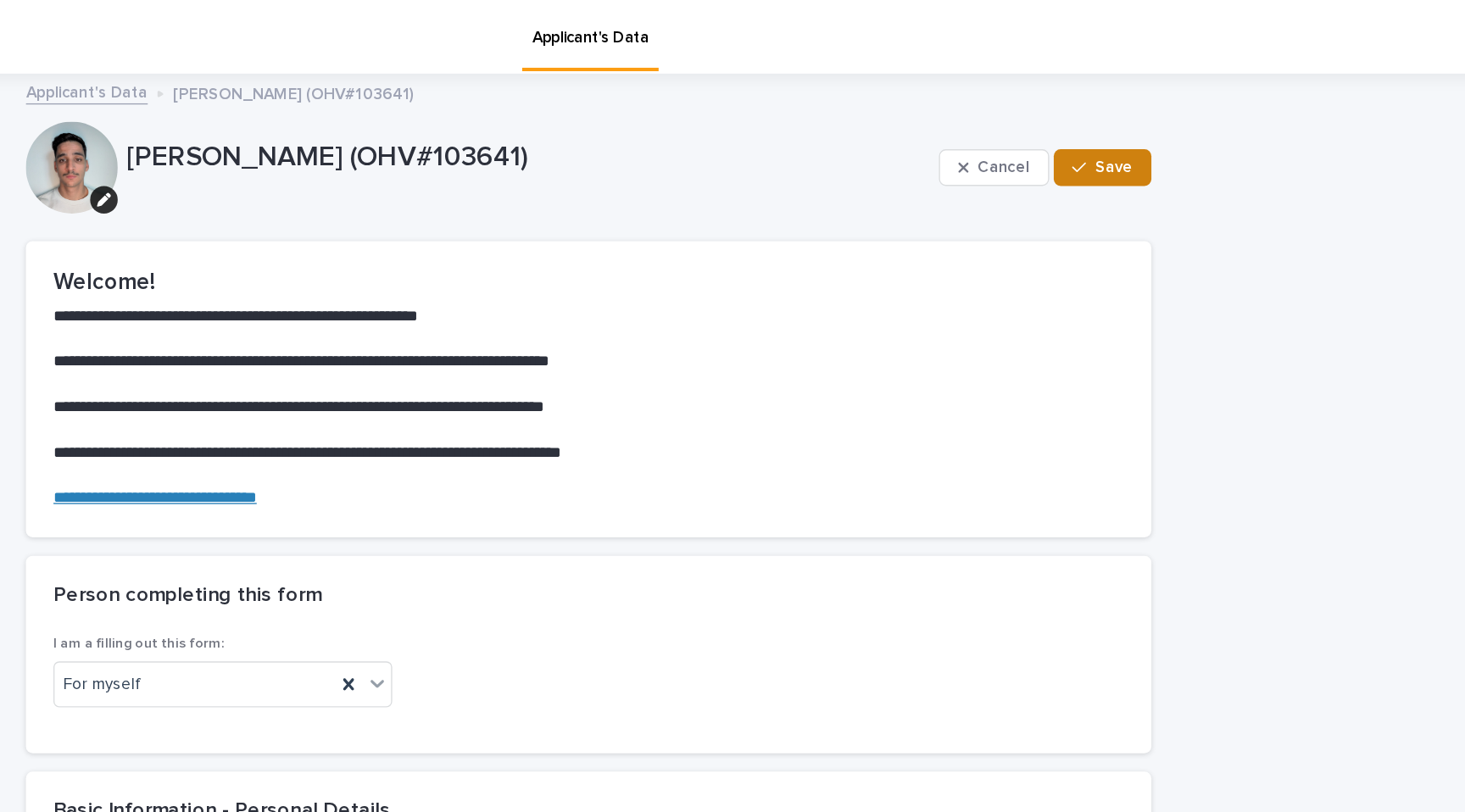
click at [1126, 119] on span "Save" at bounding box center [1121, 124] width 28 height 12
